Goal: Task Accomplishment & Management: Manage account settings

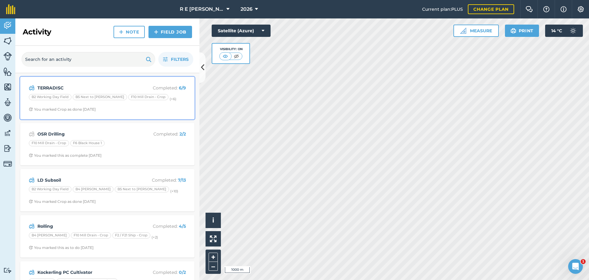
click at [140, 110] on span "You marked Crop as done [DATE]" at bounding box center [107, 109] width 157 height 5
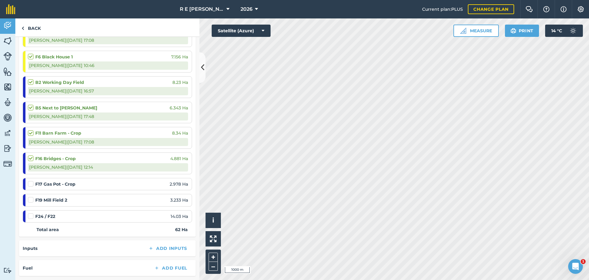
scroll to position [123, 0]
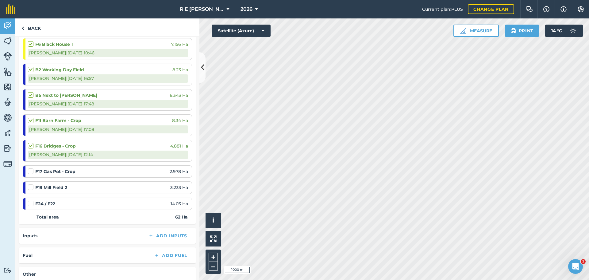
click at [33, 200] on label at bounding box center [31, 200] width 7 height 0
click at [32, 204] on input "checkbox" at bounding box center [30, 202] width 4 height 4
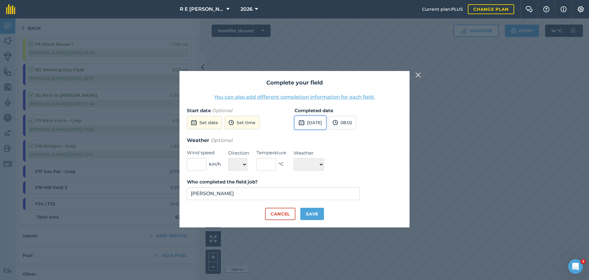
click at [315, 118] on button "[DATE]" at bounding box center [311, 123] width 32 height 14
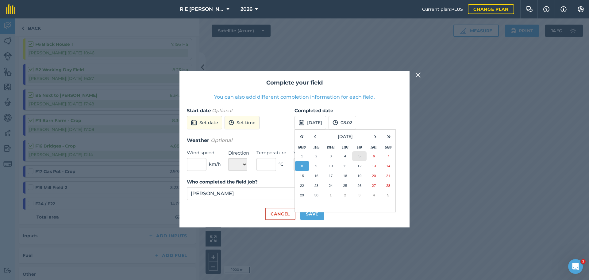
click at [360, 155] on abbr "5" at bounding box center [360, 156] width 2 height 4
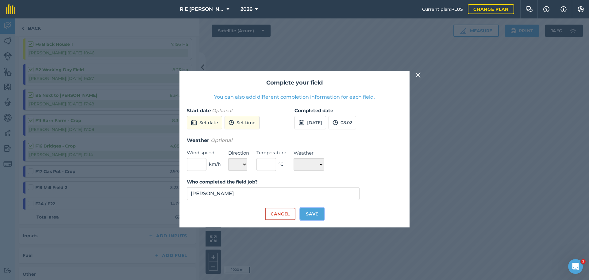
click at [313, 214] on button "Save" at bounding box center [312, 213] width 24 height 12
checkbox input "true"
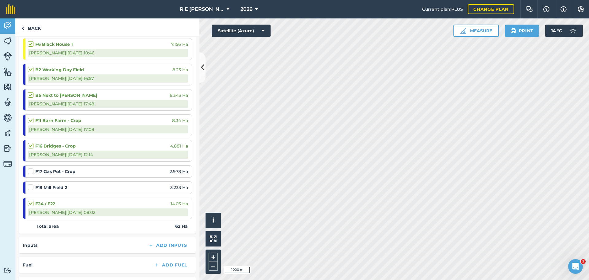
click at [32, 168] on label at bounding box center [31, 168] width 7 height 0
click at [32, 172] on input "checkbox" at bounding box center [30, 170] width 4 height 4
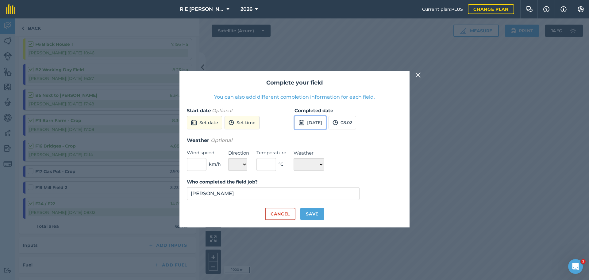
click at [322, 126] on button "[DATE]" at bounding box center [311, 123] width 32 height 14
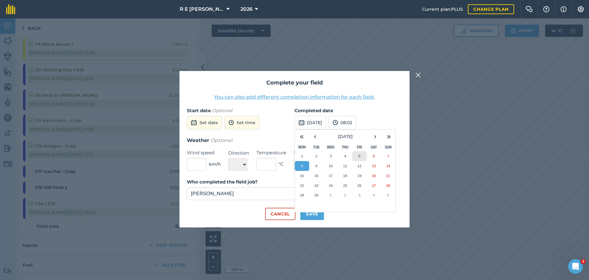
click at [361, 155] on button "5" at bounding box center [359, 156] width 14 height 10
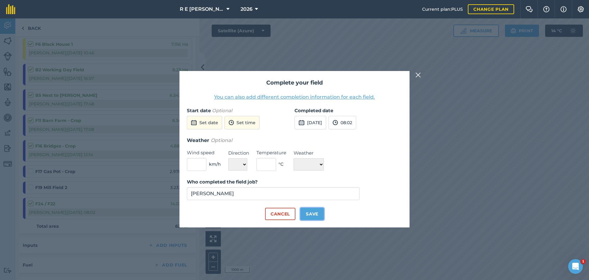
click at [309, 212] on button "Save" at bounding box center [312, 213] width 24 height 12
checkbox input "true"
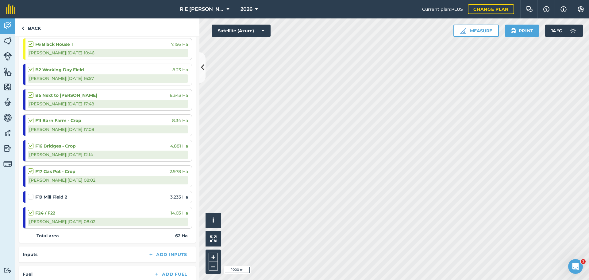
click at [36, 197] on strong "F19 Mill Field 2" at bounding box center [51, 196] width 32 height 7
click at [34, 197] on div at bounding box center [31, 196] width 7 height 6
click at [33, 193] on label at bounding box center [31, 193] width 7 height 0
click at [32, 197] on input "checkbox" at bounding box center [30, 195] width 4 height 4
checkbox input "false"
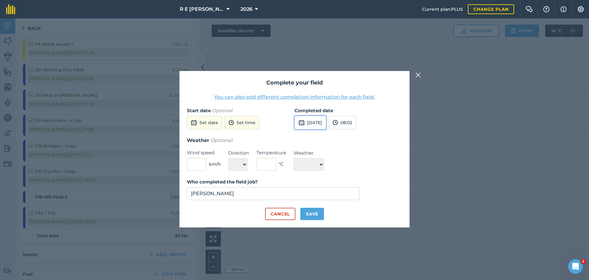
click at [326, 126] on button "[DATE]" at bounding box center [311, 123] width 32 height 14
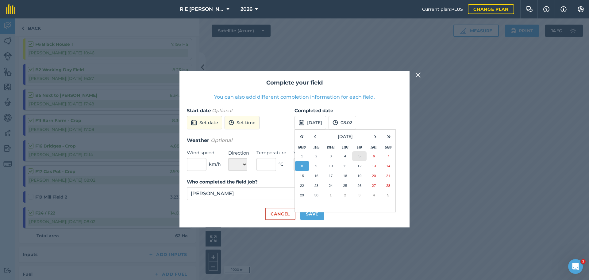
click at [362, 156] on button "5" at bounding box center [359, 156] width 14 height 10
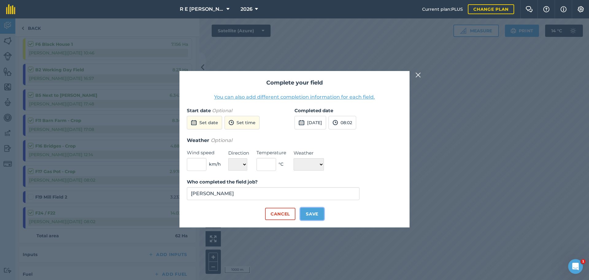
click at [309, 215] on button "Save" at bounding box center [312, 213] width 24 height 12
checkbox input "true"
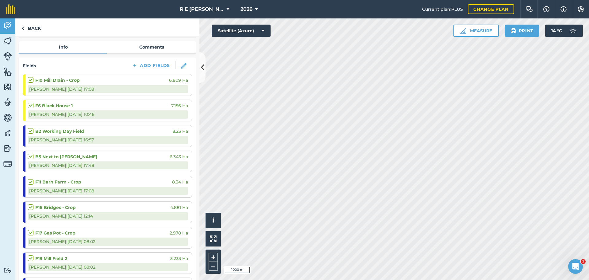
scroll to position [0, 0]
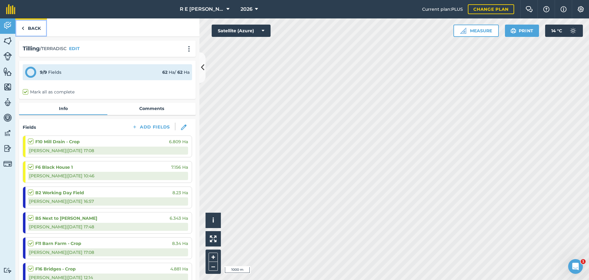
click at [33, 23] on link "Back" at bounding box center [31, 27] width 32 height 18
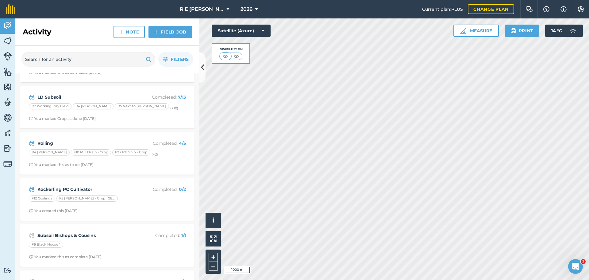
scroll to position [92, 0]
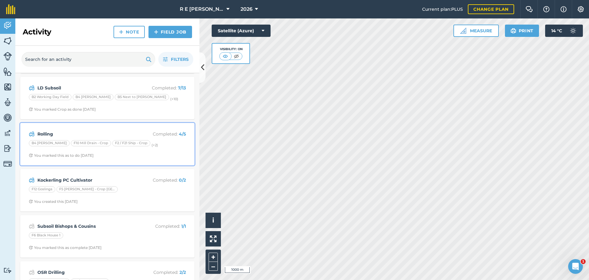
click at [114, 158] on div "Rolling Completed : 4 / 5 B4 [PERSON_NAME] F10 Mill Drain - Crop F2 / F21 Ship …" at bounding box center [107, 143] width 167 height 35
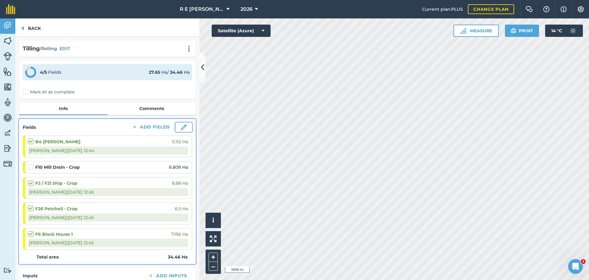
click at [181, 128] on img at bounding box center [184, 127] width 6 height 6
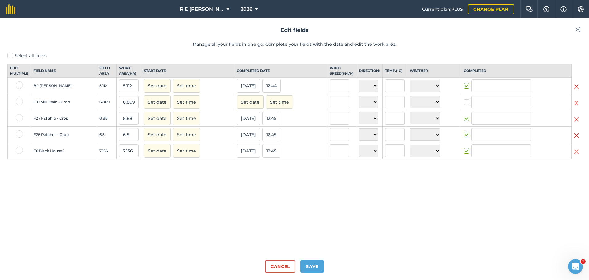
type input "[PERSON_NAME]"
click at [577, 106] on img at bounding box center [576, 102] width 5 height 7
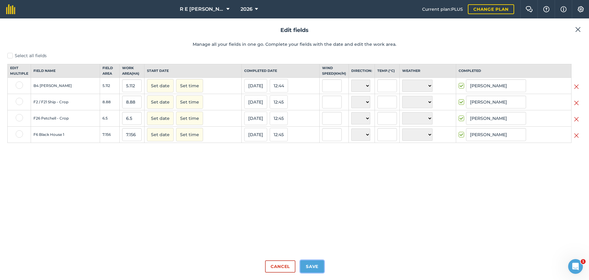
click at [311, 264] on button "Save" at bounding box center [312, 266] width 24 height 12
checkbox input "true"
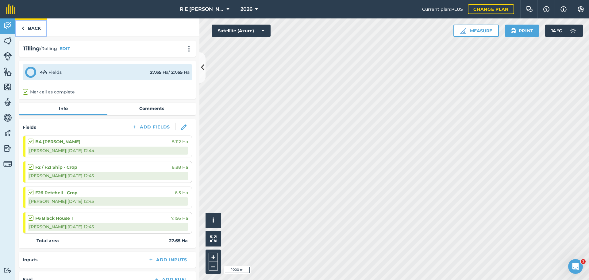
click at [36, 29] on link "Back" at bounding box center [31, 27] width 32 height 18
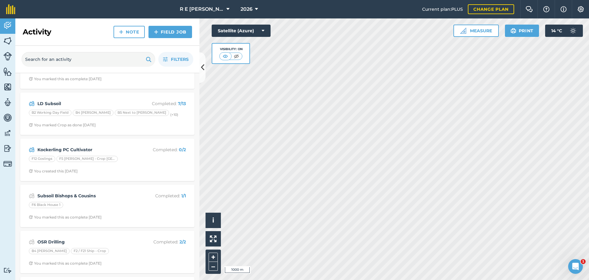
scroll to position [123, 0]
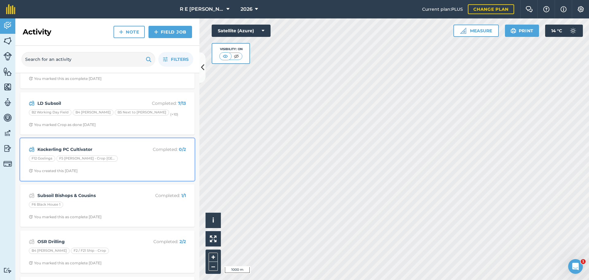
click at [110, 173] on span "You created this [DATE]" at bounding box center [107, 170] width 157 height 5
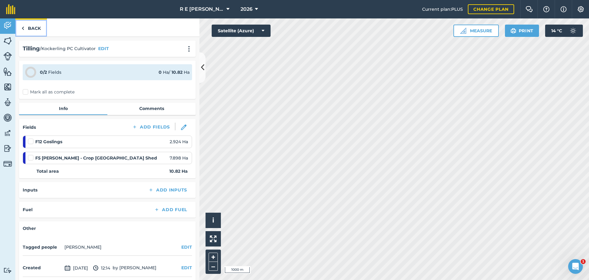
click at [20, 28] on link "Back" at bounding box center [31, 27] width 32 height 18
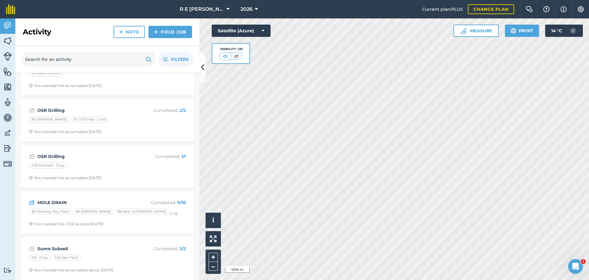
scroll to position [257, 0]
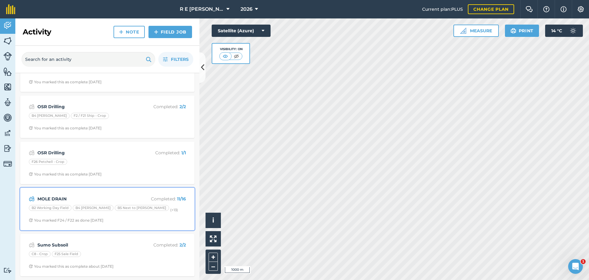
click at [149, 216] on div "MOLE DRAIN Completed : 11 / 16 B2 Working Day Field B4 [PERSON_NAME] B5 Next to…" at bounding box center [107, 208] width 167 height 35
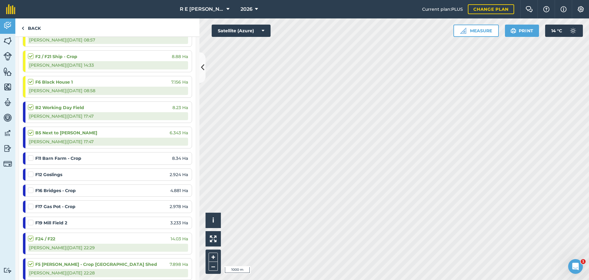
scroll to position [215, 0]
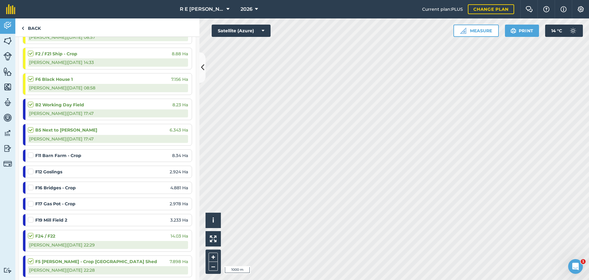
click at [32, 152] on label at bounding box center [31, 152] width 7 height 0
click at [32, 156] on input "checkbox" at bounding box center [30, 154] width 4 height 4
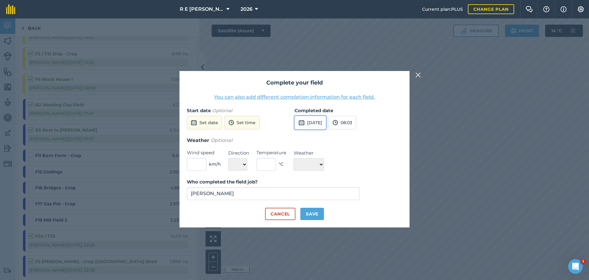
click at [312, 124] on button "[DATE]" at bounding box center [311, 123] width 32 height 14
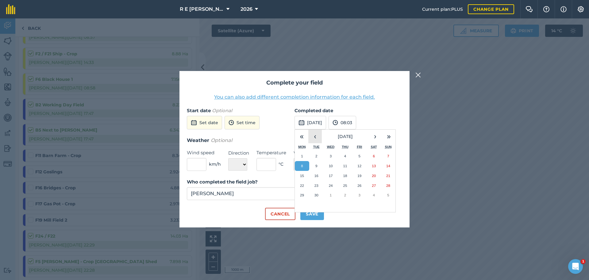
click at [315, 138] on button "‹" at bounding box center [315, 136] width 14 height 14
click at [346, 189] on button "21" at bounding box center [345, 185] width 14 height 10
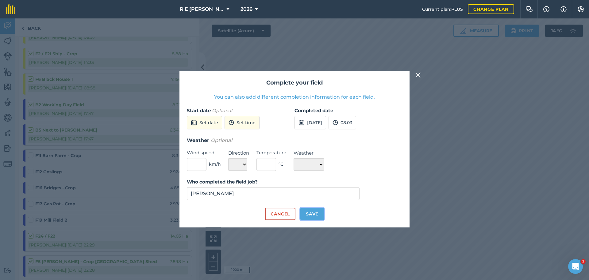
click at [313, 216] on button "Save" at bounding box center [312, 213] width 24 height 12
checkbox input "true"
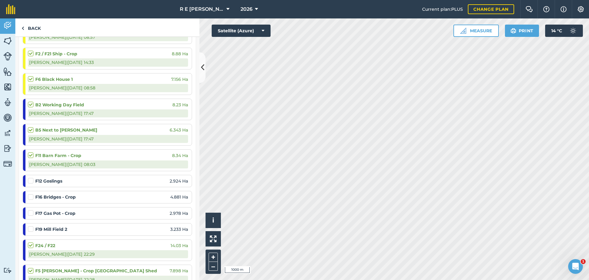
click at [29, 210] on label at bounding box center [31, 210] width 7 height 0
click at [29, 214] on input "checkbox" at bounding box center [30, 212] width 4 height 4
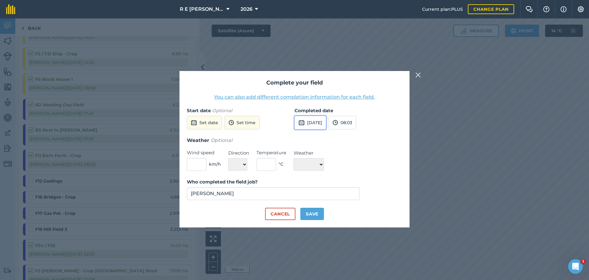
click at [321, 124] on button "[DATE]" at bounding box center [311, 123] width 32 height 14
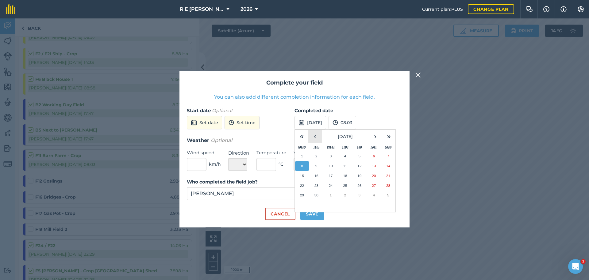
click at [311, 140] on button "‹" at bounding box center [315, 136] width 14 height 14
click at [344, 187] on abbr "21" at bounding box center [345, 185] width 4 height 4
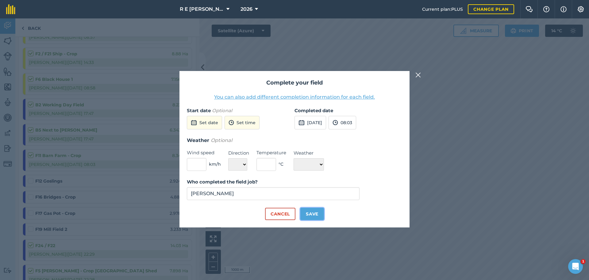
click at [313, 213] on button "Save" at bounding box center [312, 213] width 24 height 12
checkbox input "true"
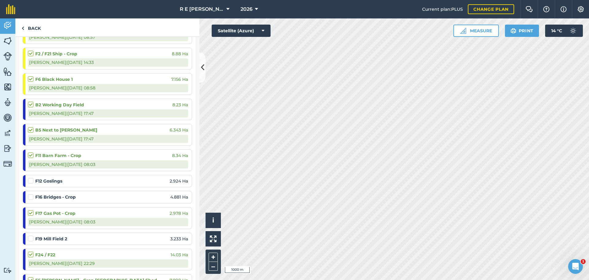
click at [31, 235] on label at bounding box center [31, 235] width 7 height 0
click at [31, 237] on input "checkbox" at bounding box center [30, 237] width 4 height 4
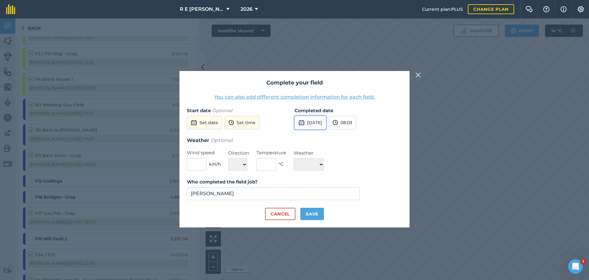
click at [318, 119] on button "[DATE]" at bounding box center [311, 123] width 32 height 14
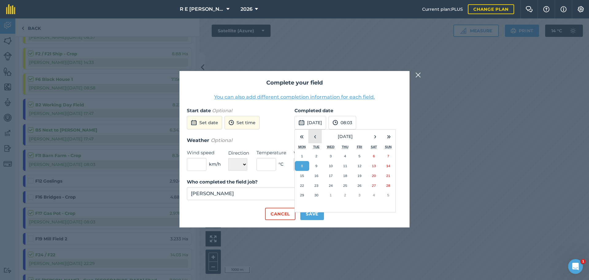
click at [317, 136] on button "‹" at bounding box center [315, 136] width 14 height 14
click at [348, 186] on button "21" at bounding box center [345, 185] width 14 height 10
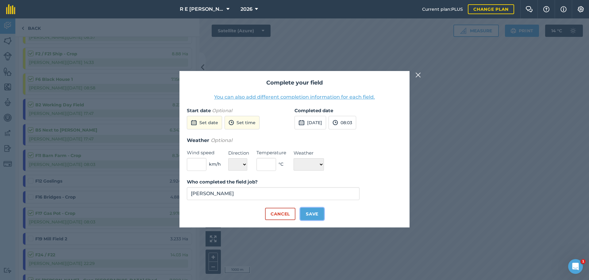
click at [319, 216] on button "Save" at bounding box center [312, 213] width 24 height 12
checkbox input "true"
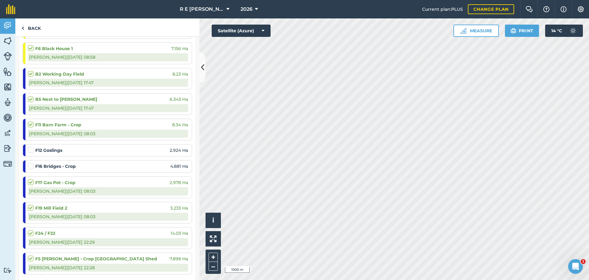
scroll to position [276, 0]
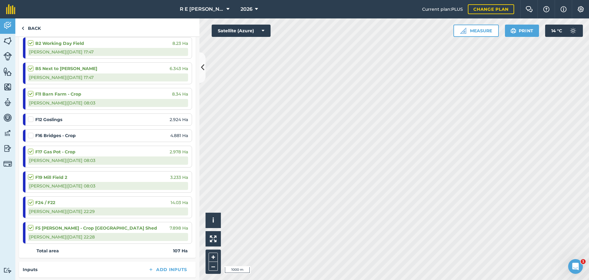
click at [30, 132] on label at bounding box center [31, 132] width 7 height 0
click at [30, 136] on input "checkbox" at bounding box center [30, 134] width 4 height 4
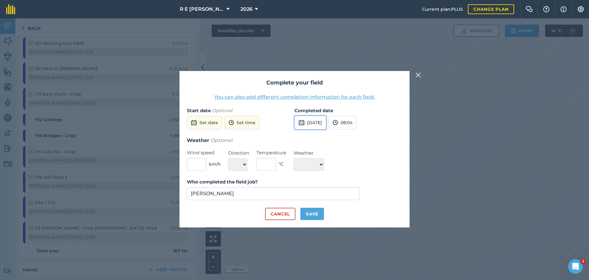
click at [315, 120] on button "[DATE]" at bounding box center [311, 123] width 32 height 14
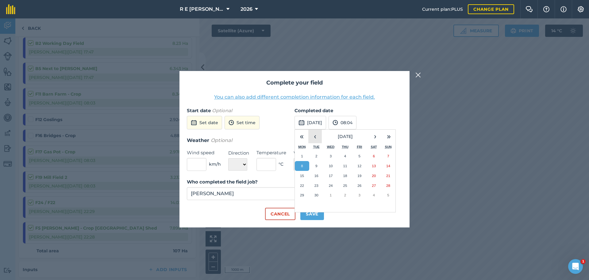
click at [318, 136] on button "‹" at bounding box center [315, 136] width 14 height 14
click at [331, 186] on abbr "20" at bounding box center [331, 185] width 4 height 4
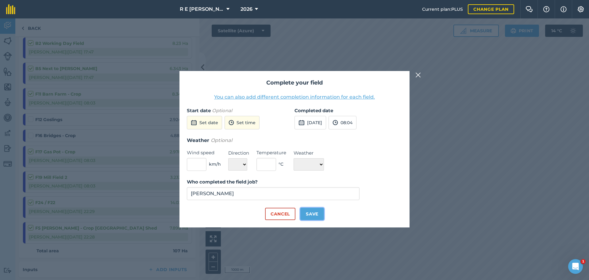
click at [304, 215] on button "Save" at bounding box center [312, 213] width 24 height 12
checkbox input "true"
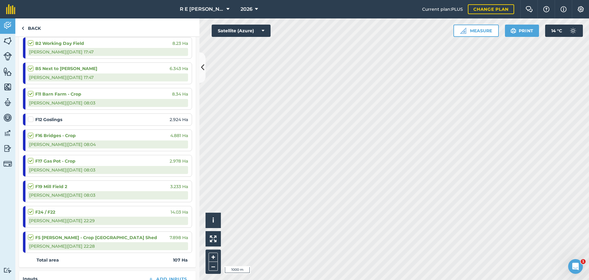
click at [31, 116] on label at bounding box center [31, 116] width 7 height 0
click at [31, 120] on input "checkbox" at bounding box center [30, 118] width 4 height 4
checkbox input "false"
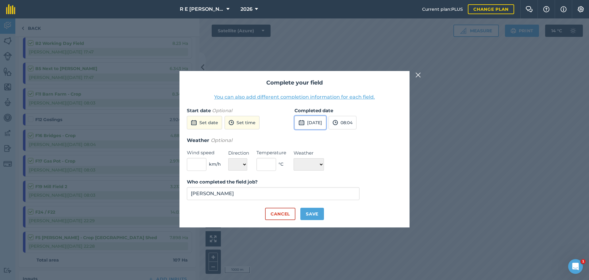
click at [307, 123] on button "[DATE]" at bounding box center [311, 123] width 32 height 14
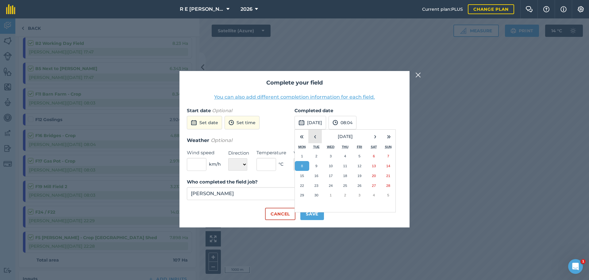
click at [318, 138] on button "‹" at bounding box center [315, 136] width 14 height 14
click at [357, 183] on button "22" at bounding box center [359, 185] width 14 height 10
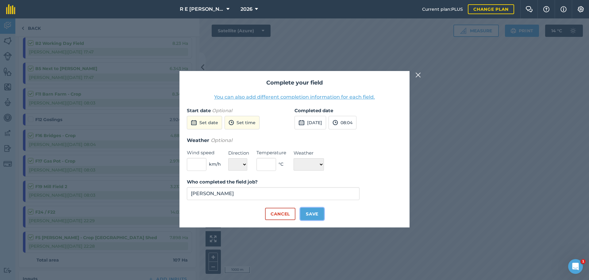
click at [313, 208] on button "Save" at bounding box center [312, 213] width 24 height 12
checkbox input "true"
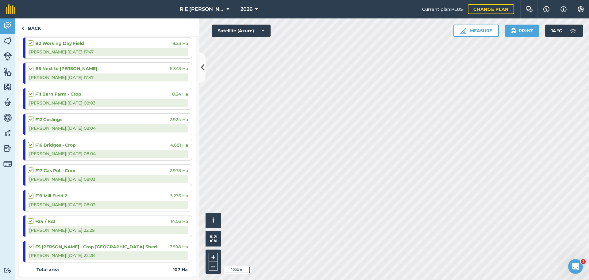
click at [68, 226] on div "[PERSON_NAME] | [DATE] 22:29" at bounding box center [108, 230] width 160 height 8
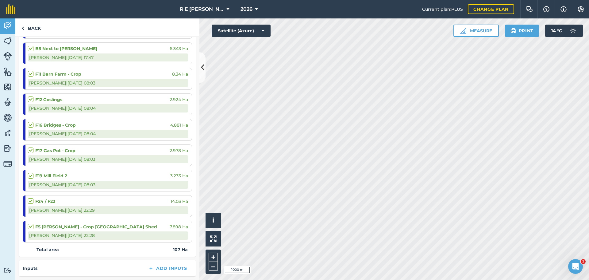
scroll to position [307, 0]
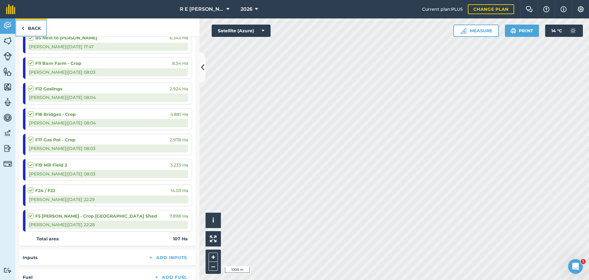
click at [27, 26] on link "Back" at bounding box center [31, 27] width 32 height 18
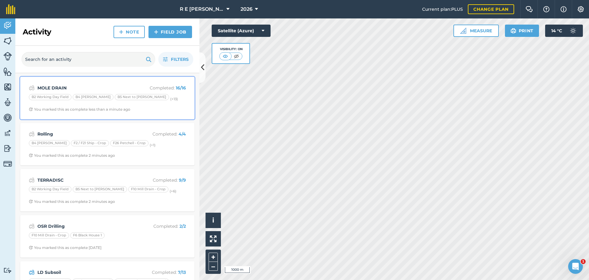
click at [86, 91] on strong "MOLE DRAIN" at bounding box center [85, 87] width 97 height 7
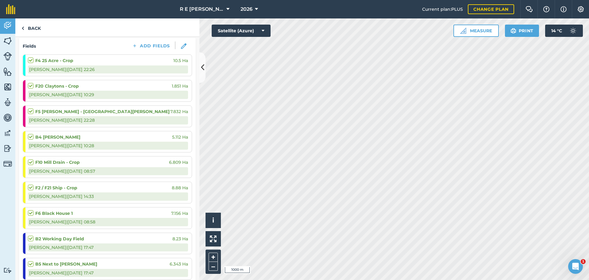
scroll to position [123, 0]
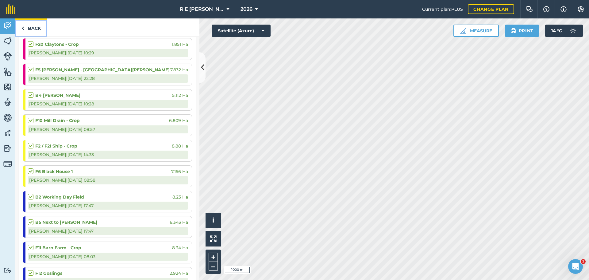
click at [30, 28] on link "Back" at bounding box center [31, 27] width 32 height 18
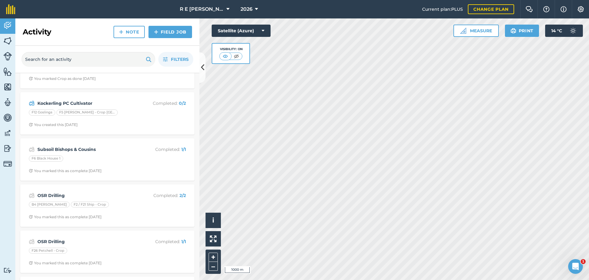
scroll to position [257, 0]
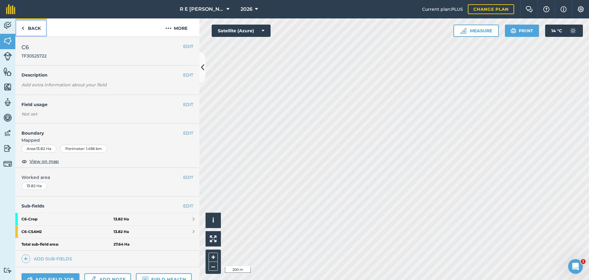
click at [36, 27] on link "Back" at bounding box center [31, 27] width 32 height 18
